Goal: Browse casually

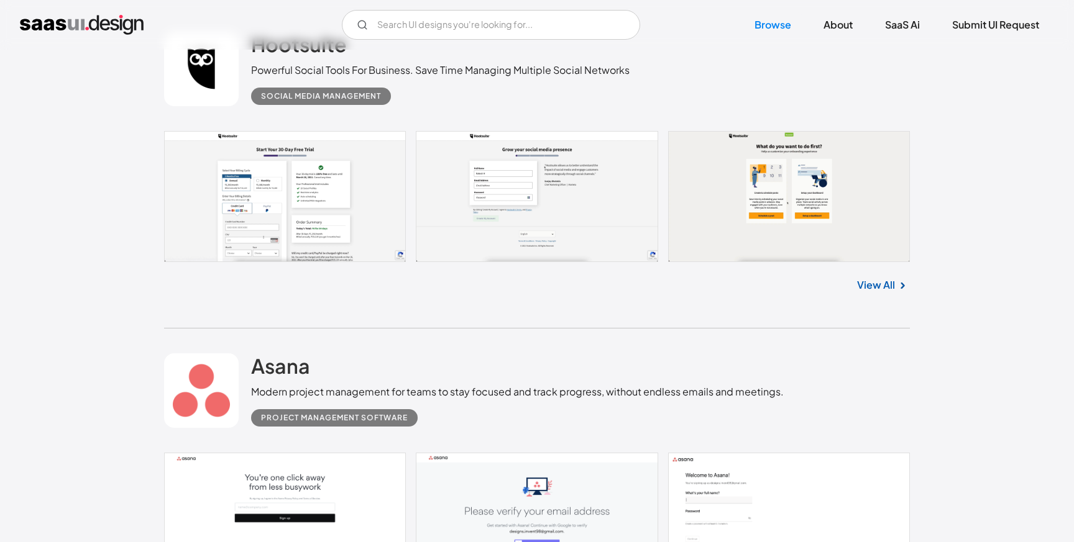
scroll to position [404, 0]
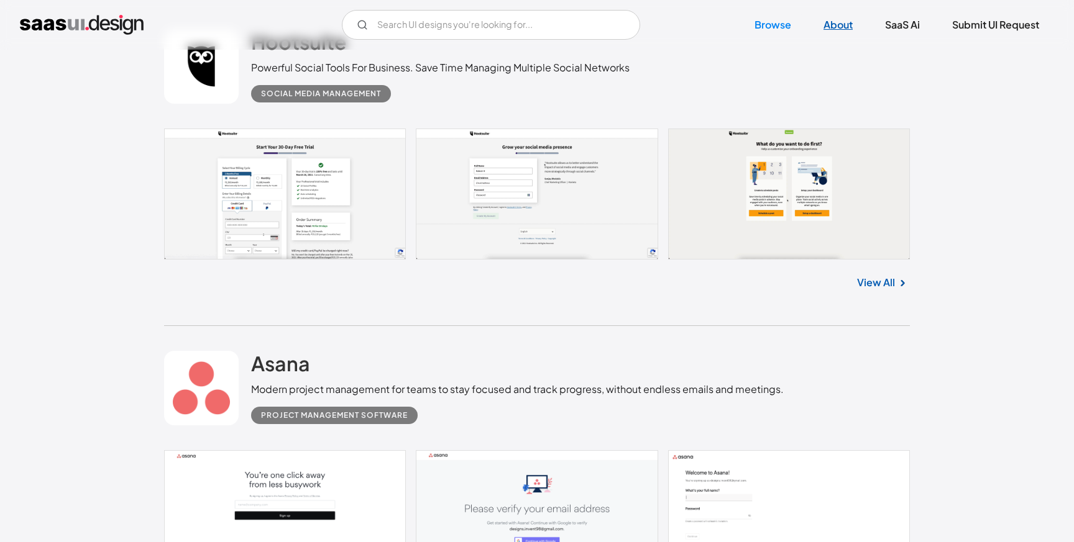
click at [839, 26] on link "About" at bounding box center [837, 24] width 59 height 27
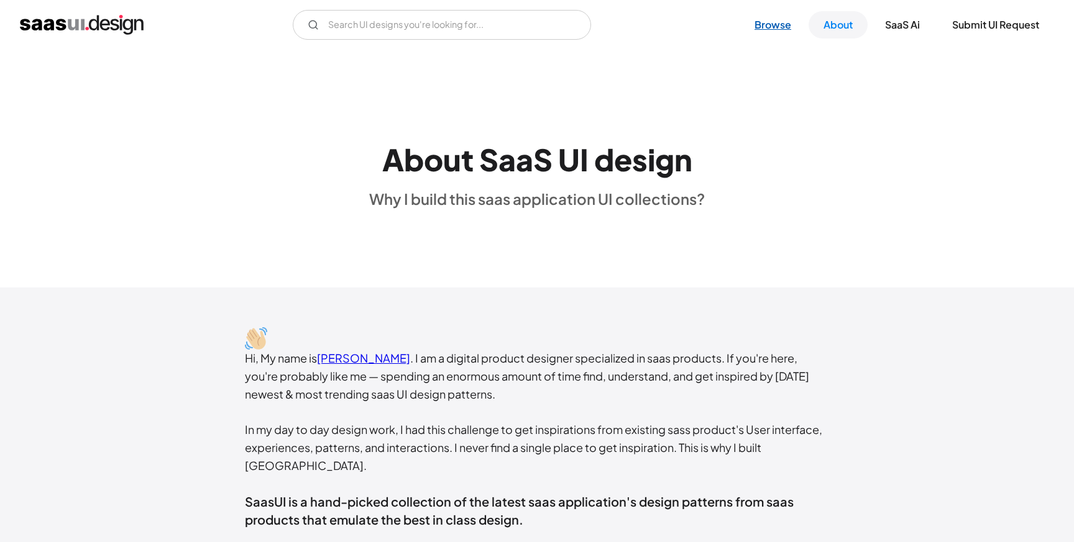
click at [763, 35] on link "Browse" at bounding box center [772, 24] width 66 height 27
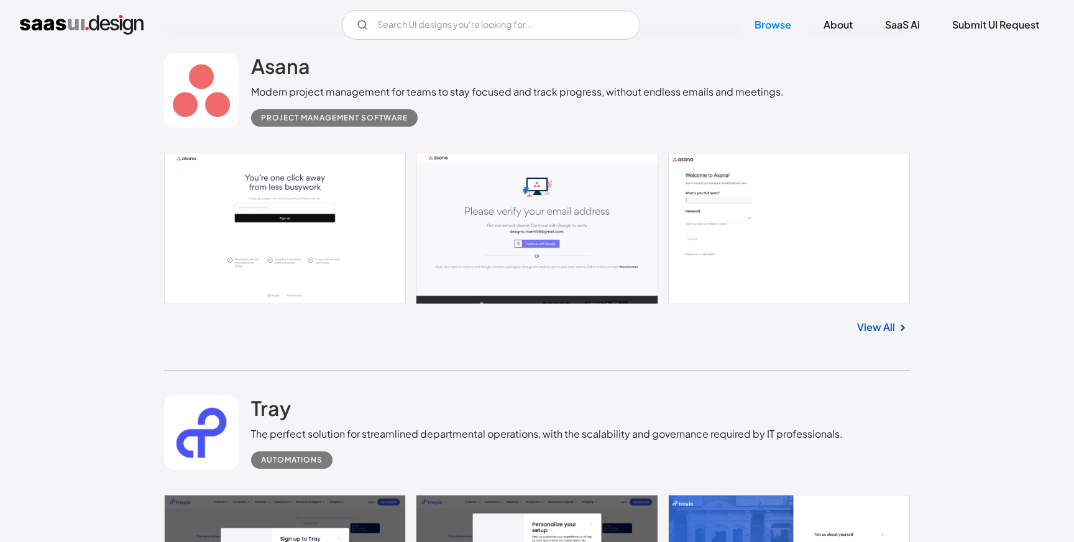
scroll to position [703, 0]
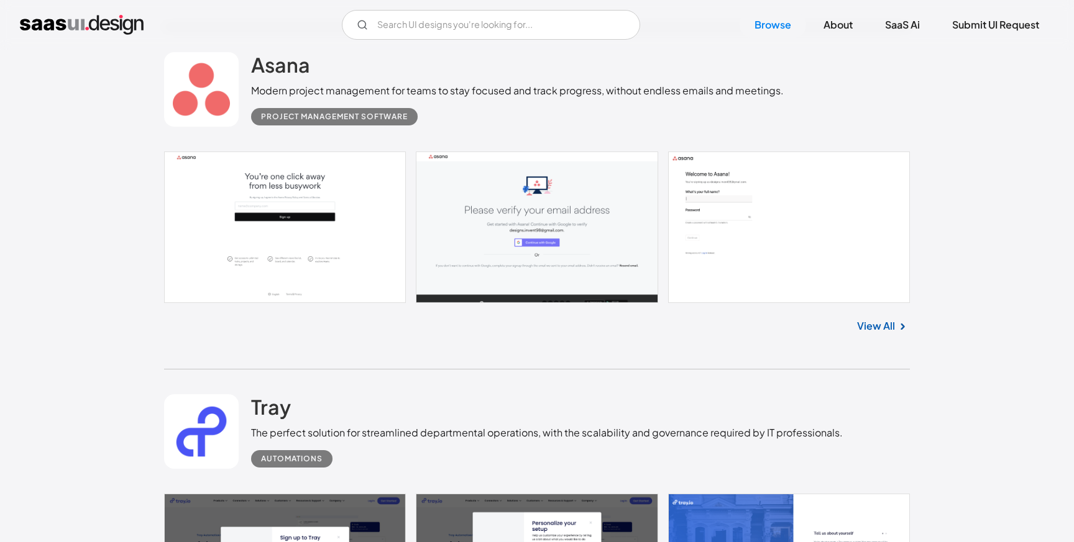
click at [890, 326] on link "View All" at bounding box center [876, 326] width 38 height 15
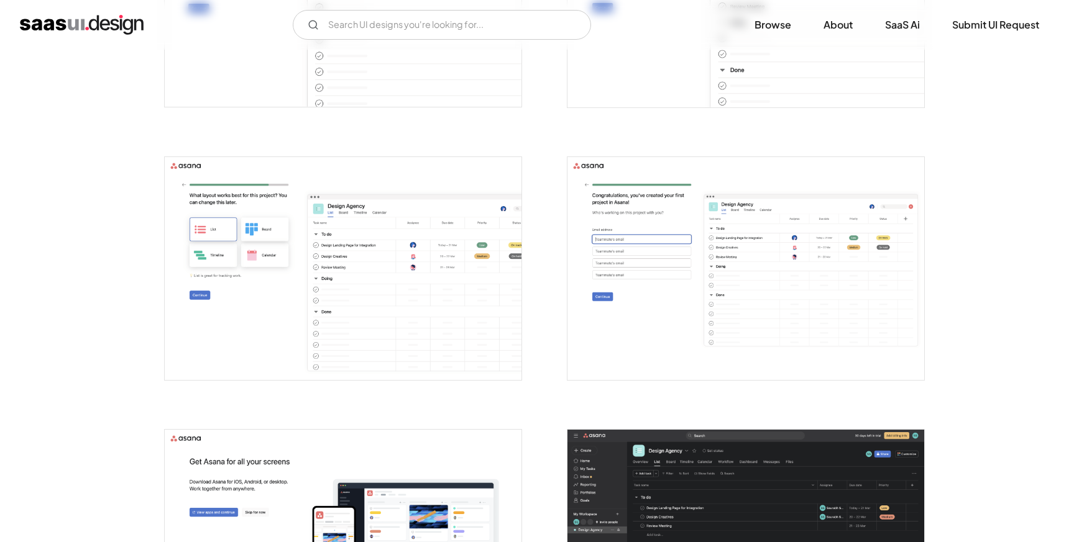
scroll to position [1207, 0]
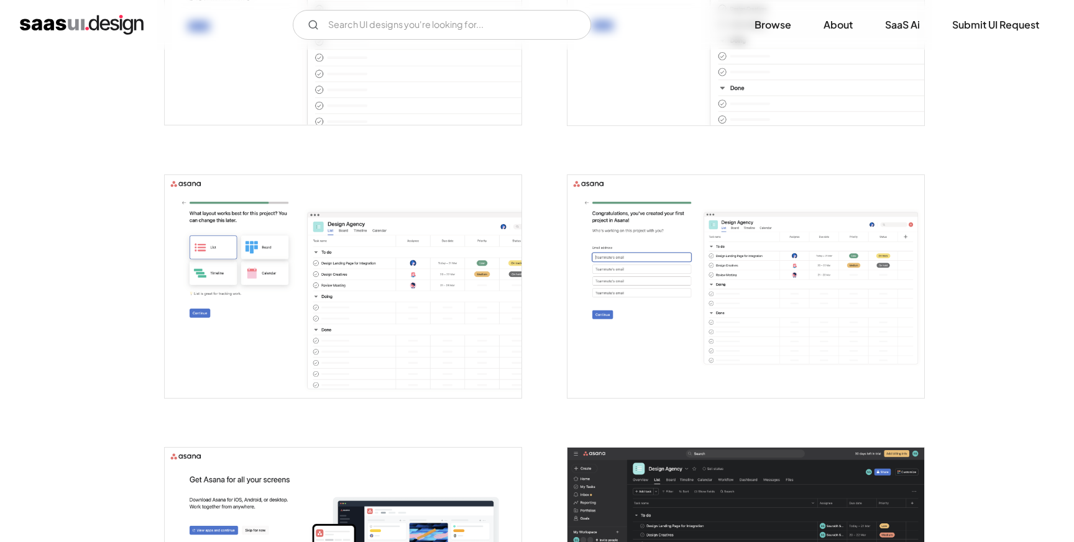
click at [436, 304] on img "open lightbox" at bounding box center [343, 286] width 357 height 223
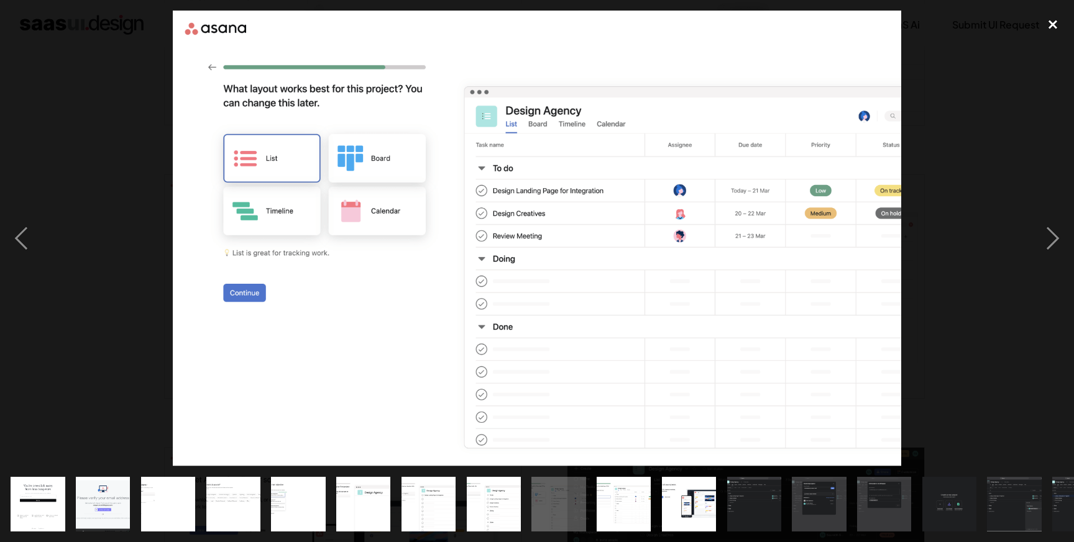
click at [1049, 29] on div "close lightbox" at bounding box center [1052, 24] width 42 height 27
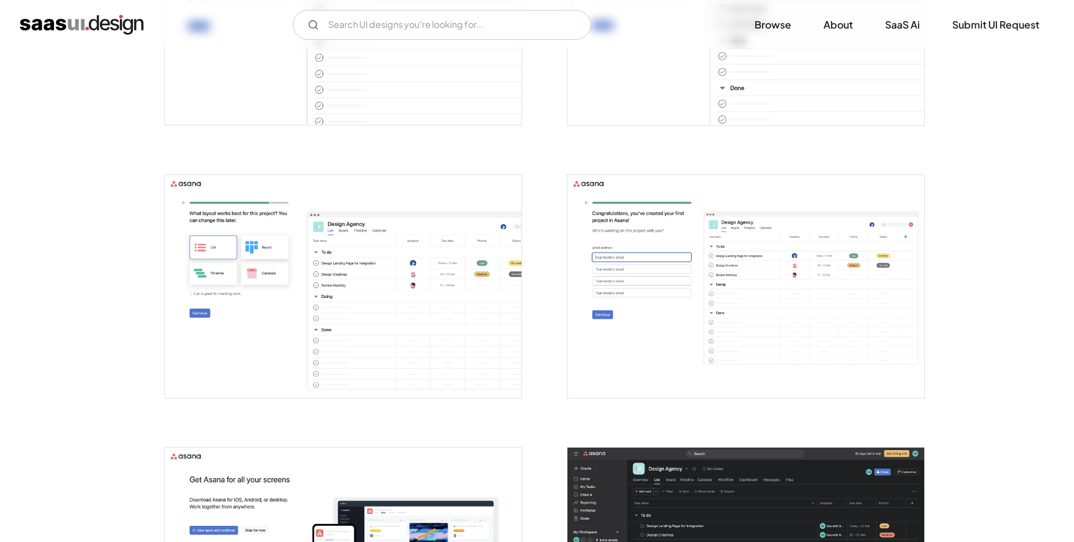
click at [761, 294] on img "open lightbox" at bounding box center [745, 286] width 357 height 223
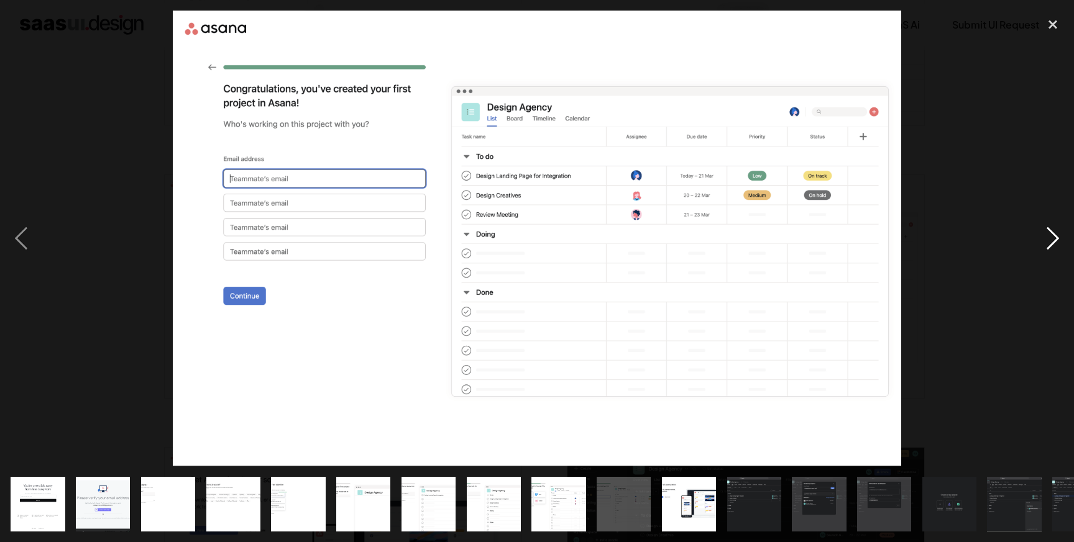
click at [1055, 243] on div "next image" at bounding box center [1052, 238] width 42 height 455
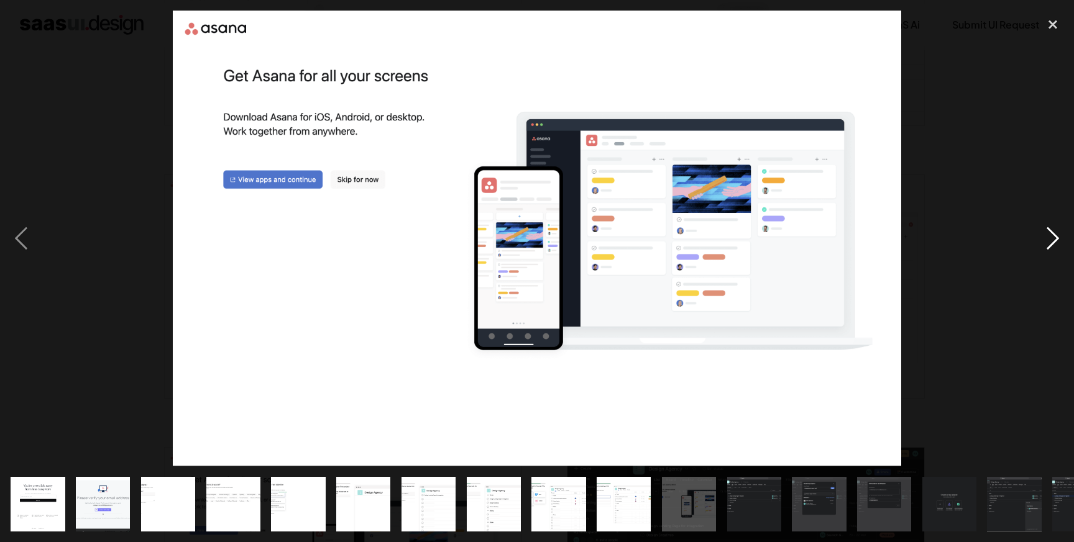
click at [1052, 236] on div "next image" at bounding box center [1052, 238] width 42 height 455
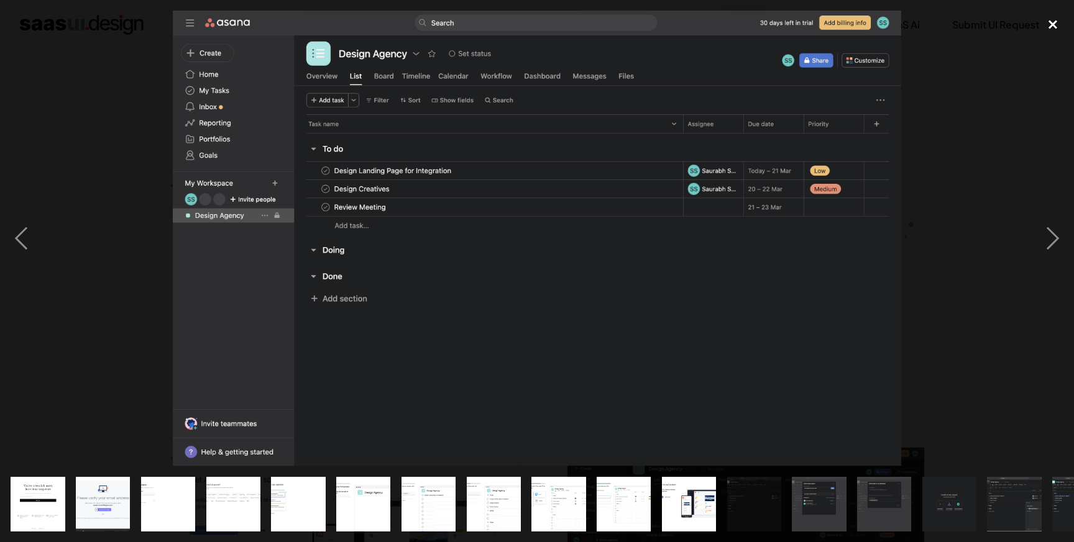
click at [1054, 22] on div "close lightbox" at bounding box center [1052, 24] width 42 height 27
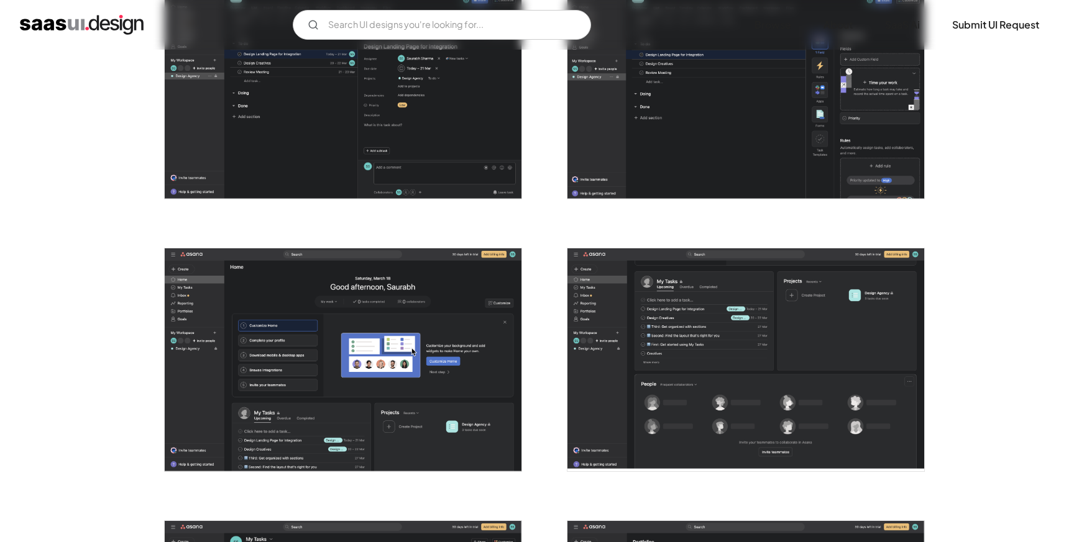
scroll to position [2724, 0]
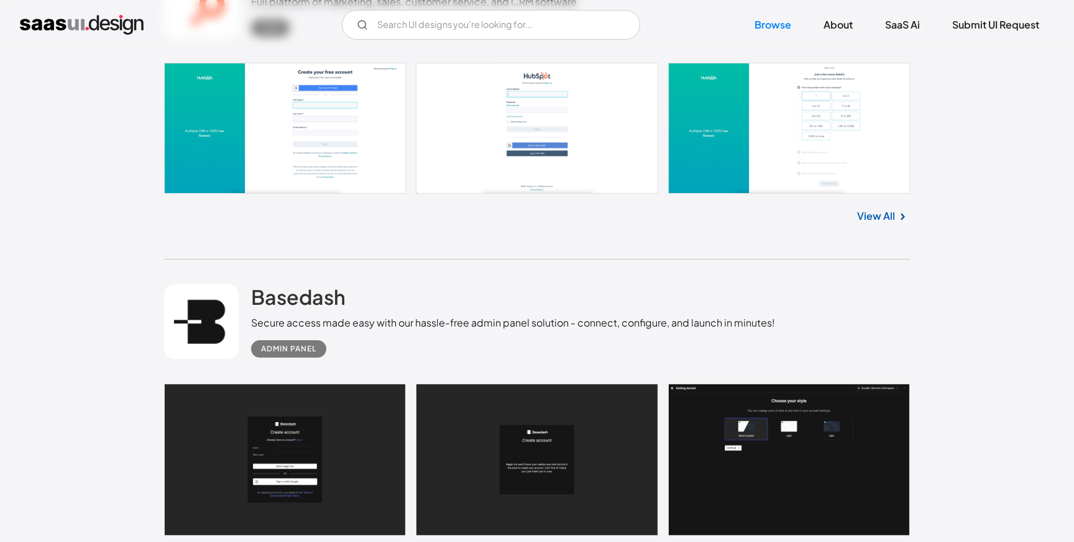
scroll to position [5647, 0]
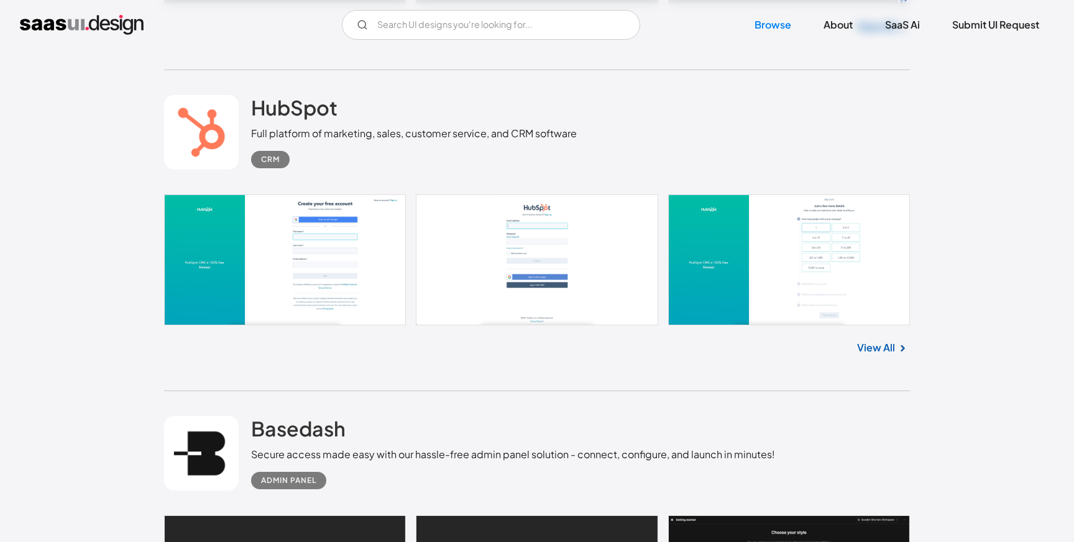
click at [885, 355] on link "View All" at bounding box center [876, 347] width 38 height 15
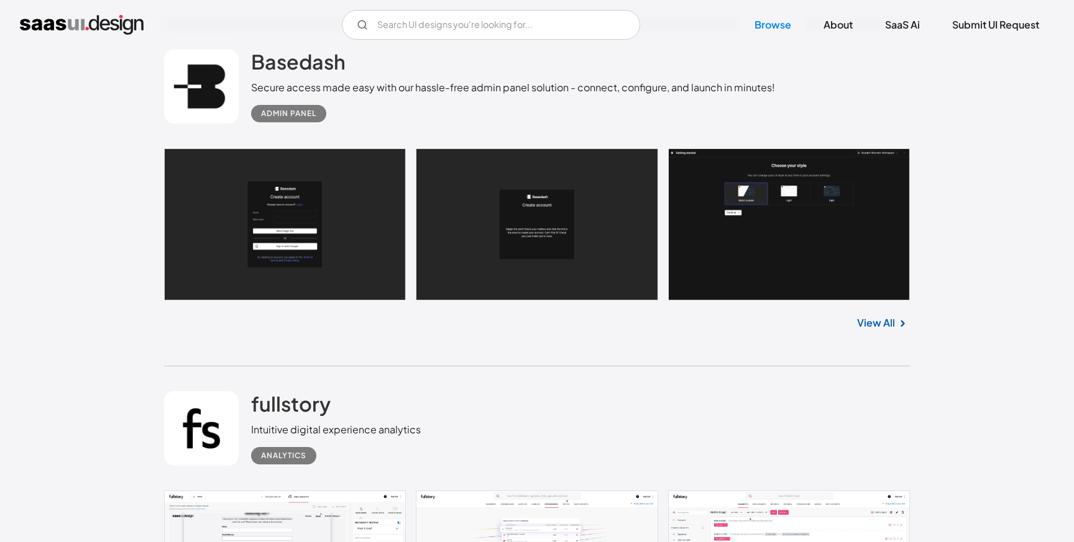
scroll to position [6015, 0]
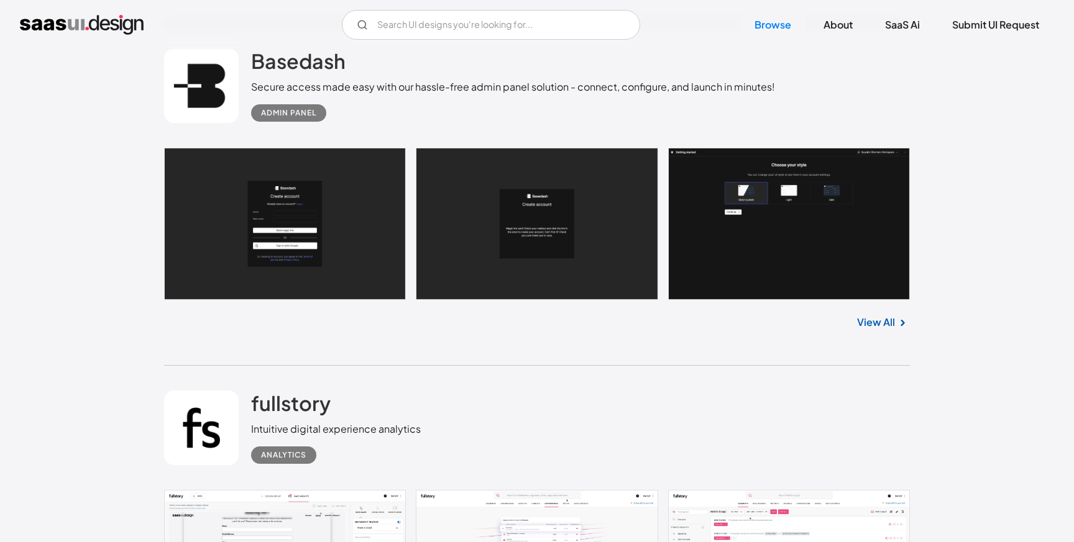
click at [885, 330] on link "View All" at bounding box center [876, 322] width 38 height 15
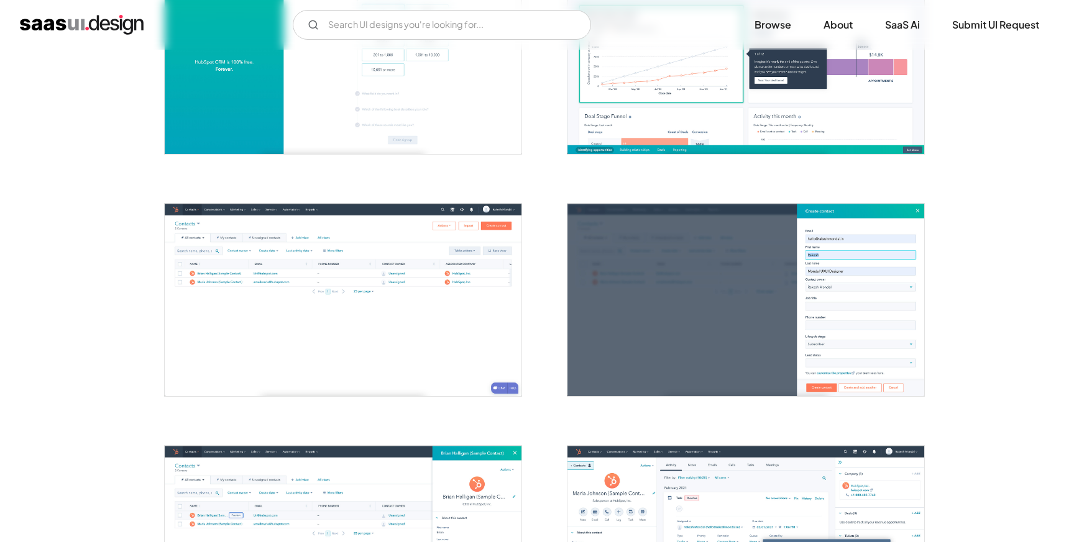
scroll to position [596, 0]
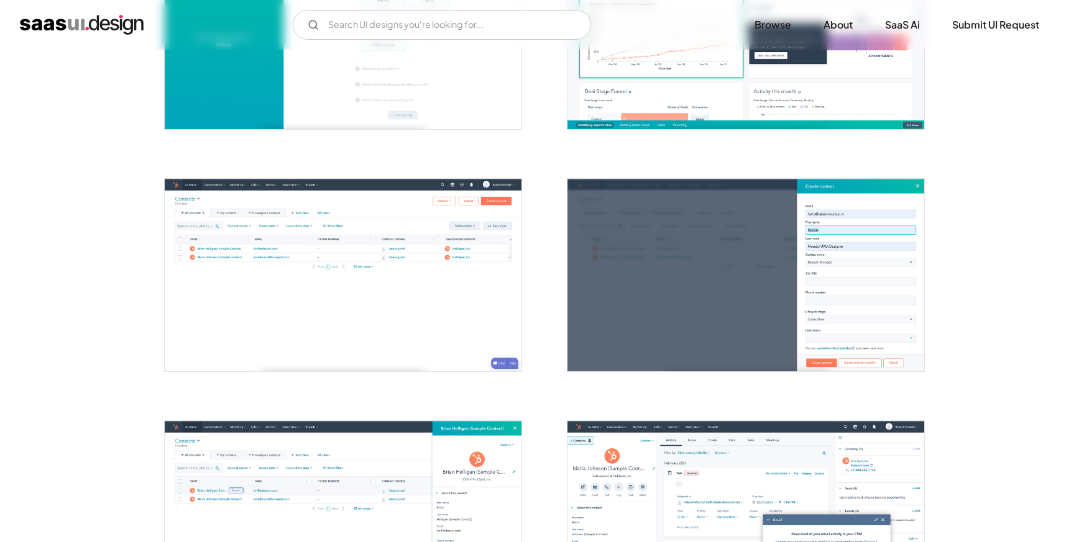
click at [319, 306] on img "open lightbox" at bounding box center [343, 275] width 357 height 192
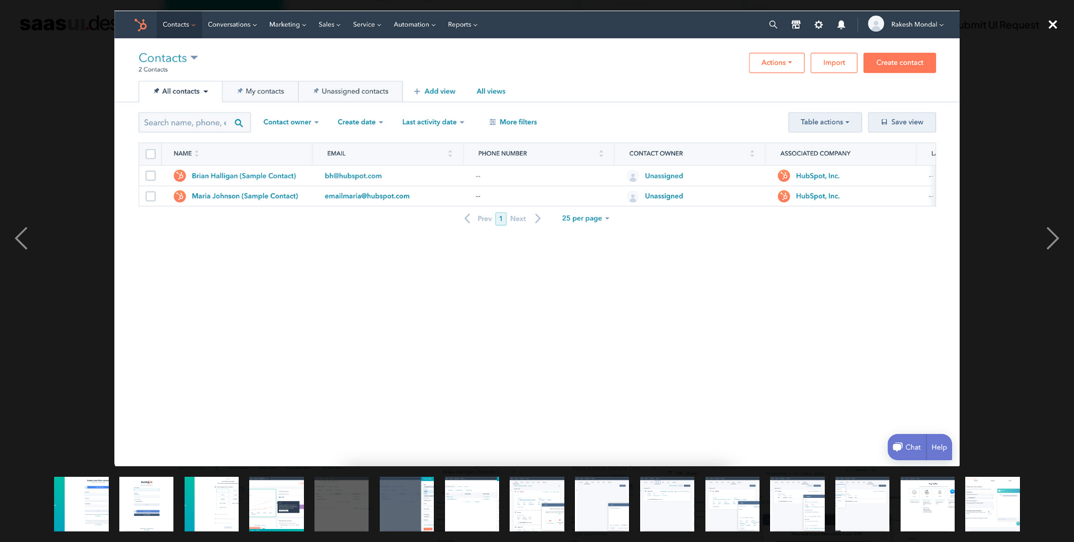
click at [1054, 24] on div "close lightbox" at bounding box center [1052, 24] width 42 height 27
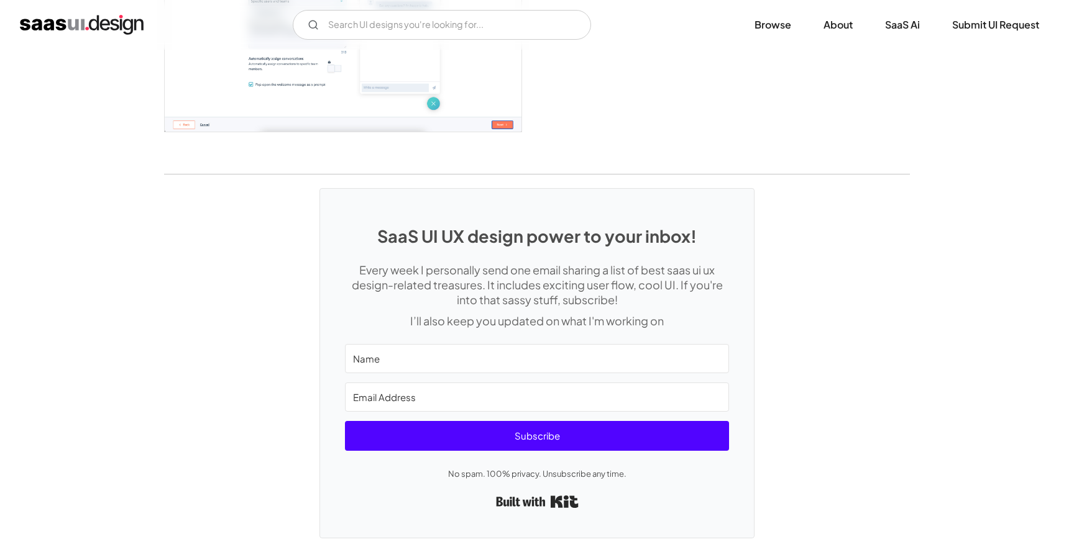
scroll to position [2047, 0]
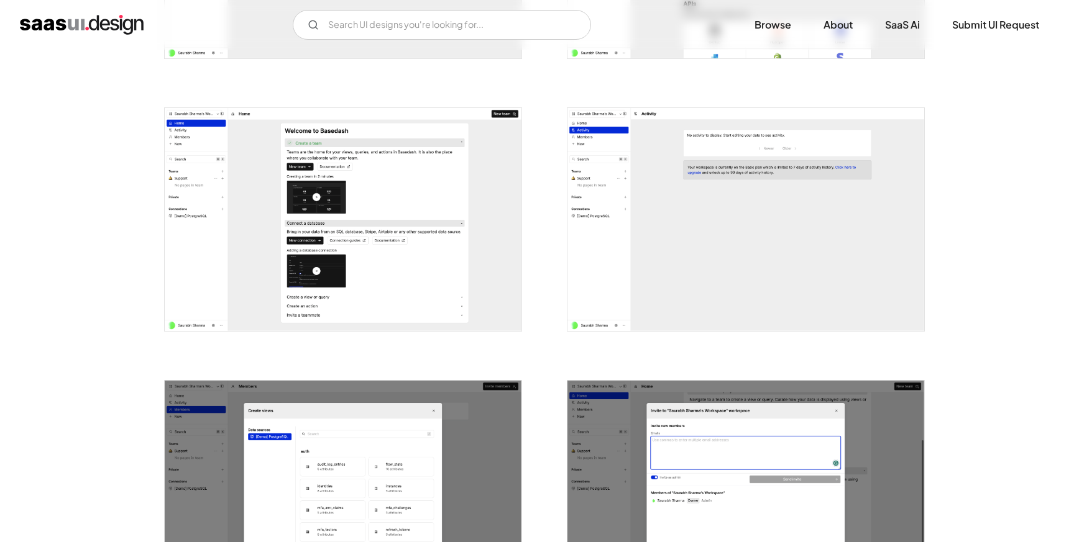
scroll to position [1266, 0]
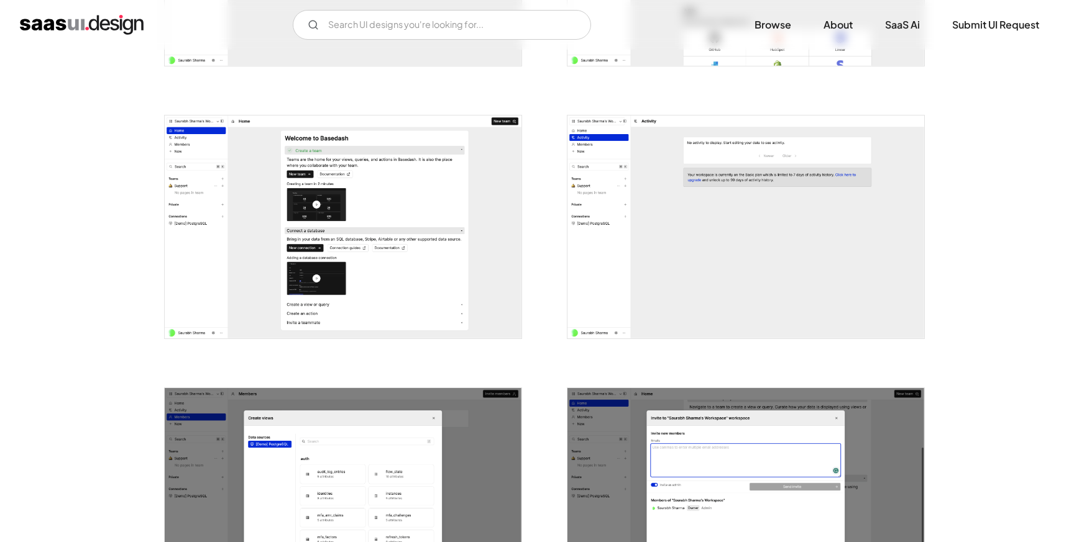
click at [266, 176] on img "open lightbox" at bounding box center [343, 227] width 357 height 223
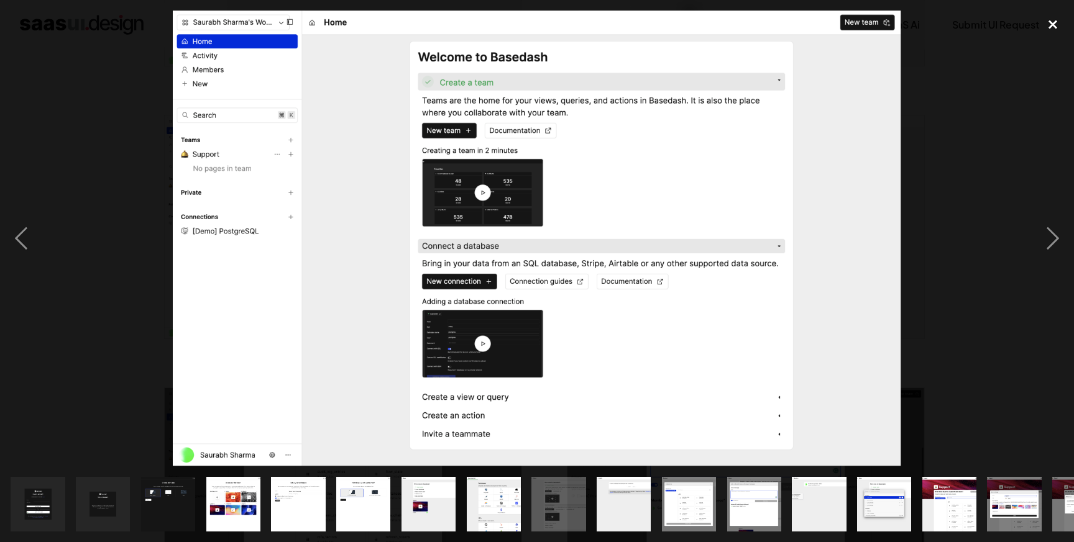
click at [1051, 29] on div "close lightbox" at bounding box center [1052, 24] width 42 height 27
